Goal: Transaction & Acquisition: Purchase product/service

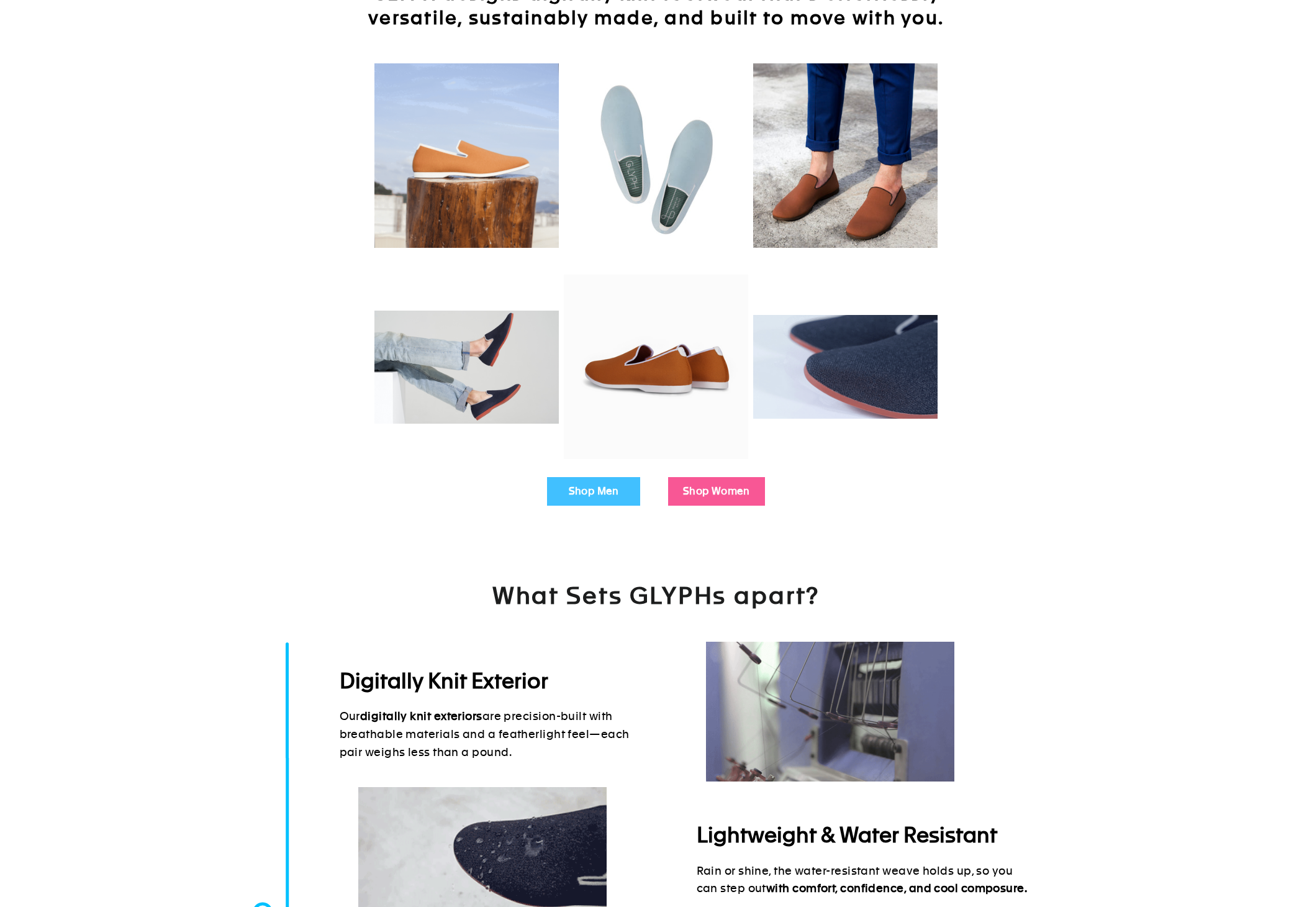
scroll to position [99, 0]
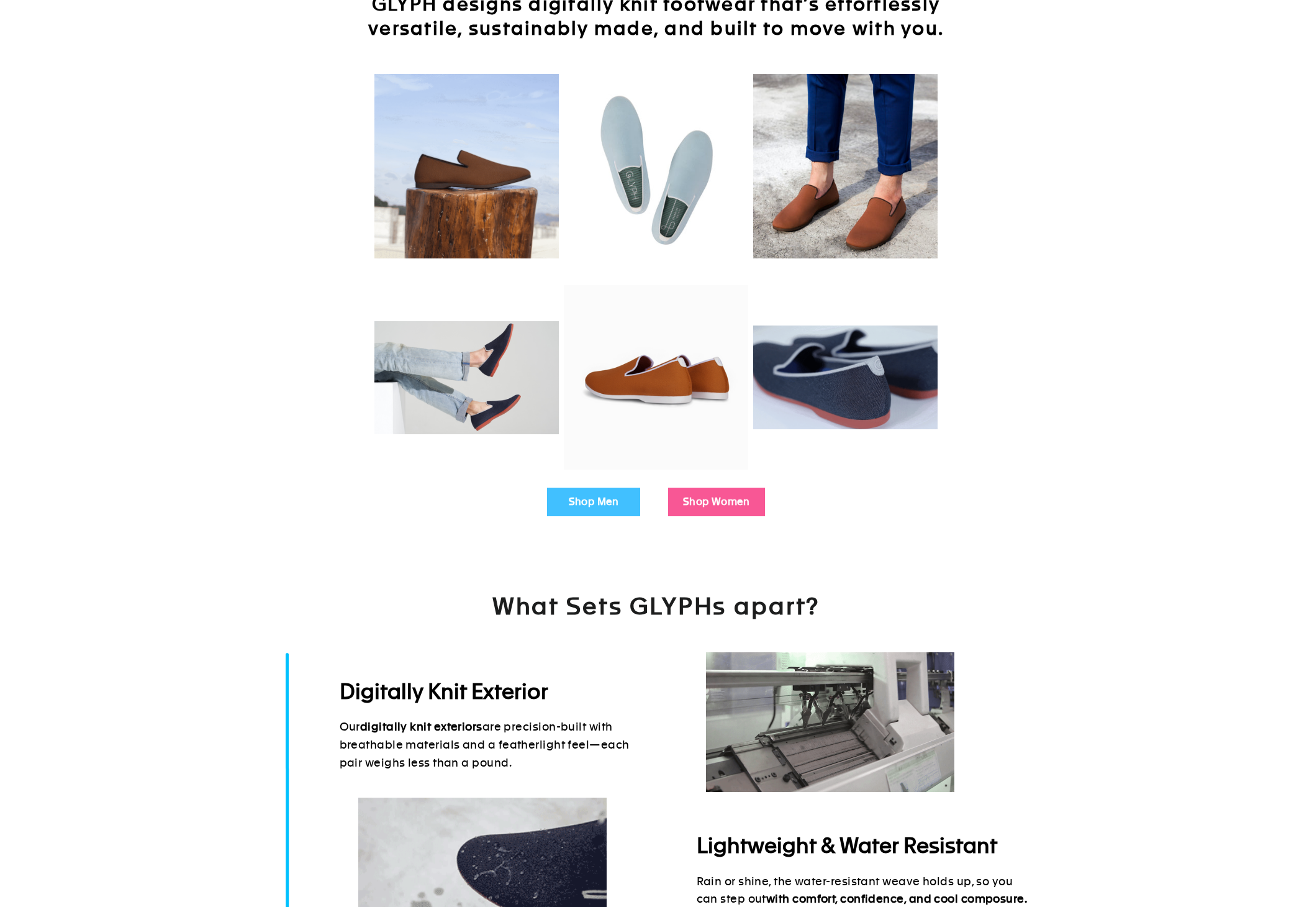
click at [628, 505] on link "Shop Men" at bounding box center [593, 501] width 93 height 29
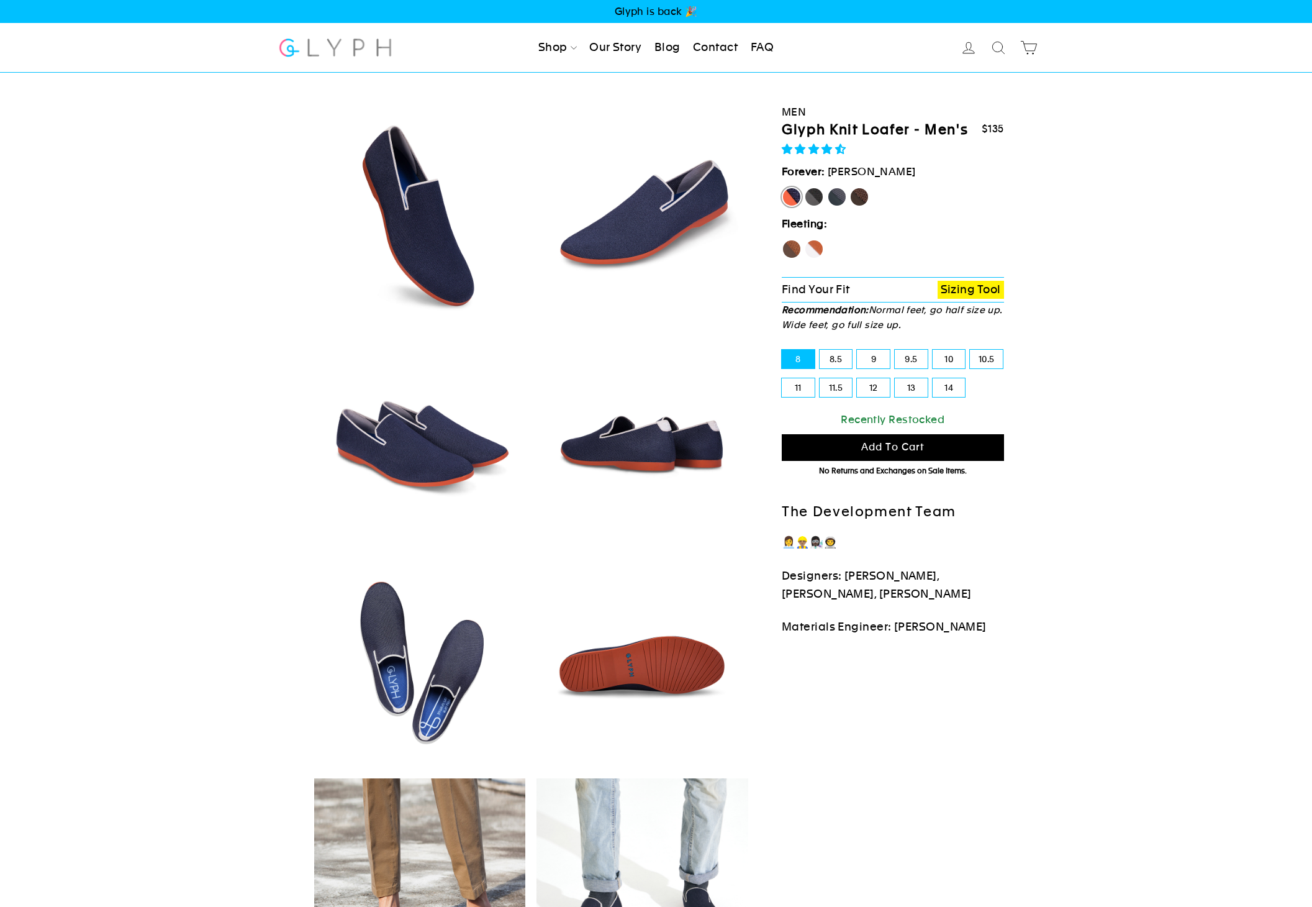
select select "highest-rating"
click at [559, 84] on link "Men" at bounding box center [568, 84] width 70 height 28
select select "highest-rating"
